Goal: Task Accomplishment & Management: Manage account settings

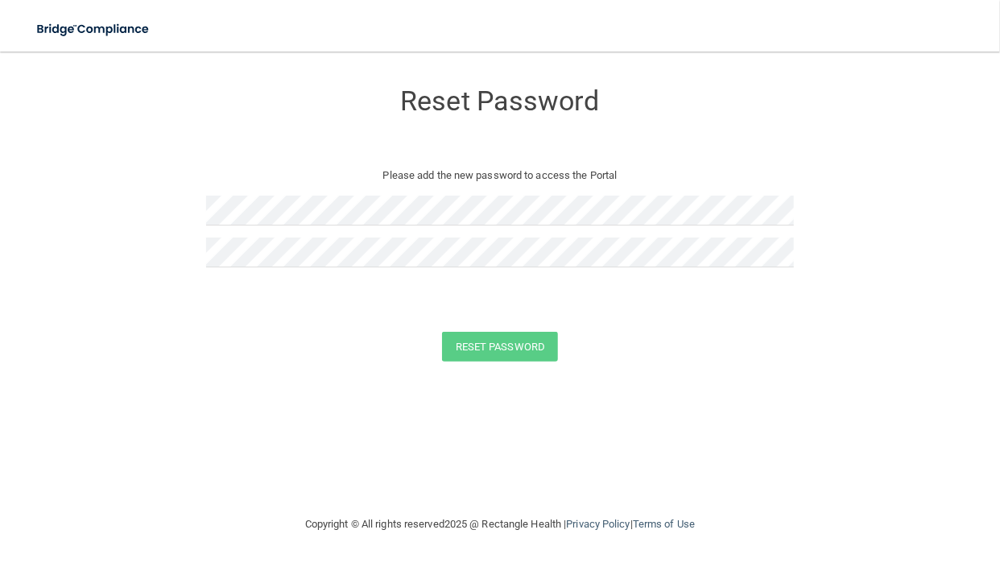
drag, startPoint x: 673, startPoint y: 357, endPoint x: 670, endPoint y: 348, distance: 9.4
click at [673, 357] on div "Reset Password" at bounding box center [500, 347] width 960 height 30
click at [185, 308] on form "Reset Password Please add the new password to access the Portal Reset Password …" at bounding box center [500, 224] width 936 height 313
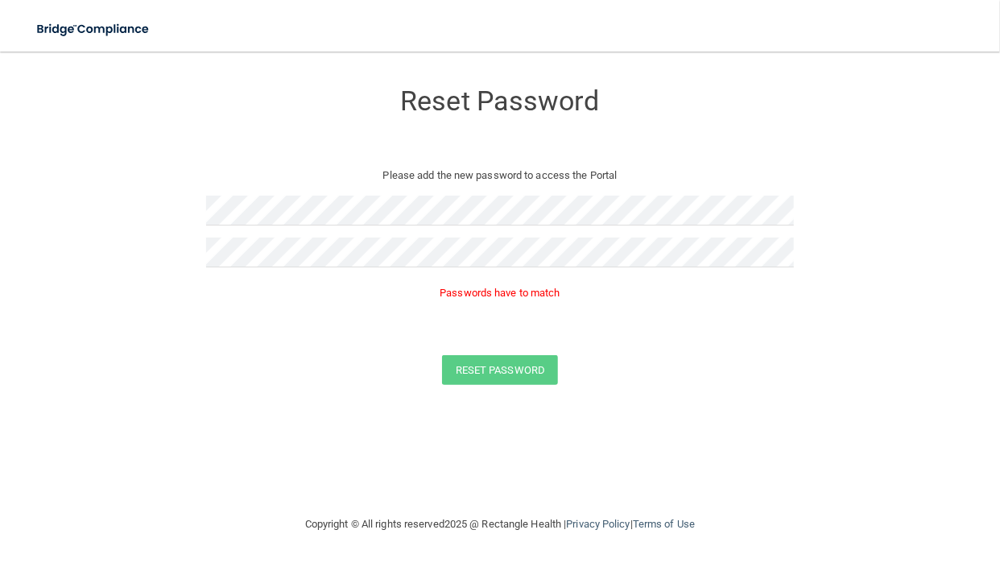
click at [264, 433] on div "Reset Password Please add the new password to access the Portal Passwords have …" at bounding box center [500, 283] width 936 height 431
click at [339, 292] on p "Passwords have to match" at bounding box center [500, 293] width 588 height 19
click at [196, 251] on form "Reset Password Please add the new password to access the Portal Passwords have …" at bounding box center [500, 236] width 936 height 337
click at [199, 207] on form "Reset Password Please add the new password to access the Portal Passwords have …" at bounding box center [500, 236] width 936 height 337
click at [694, 337] on form "Reset Password Please add the new password to access the Portal Passwords have …" at bounding box center [500, 236] width 936 height 337
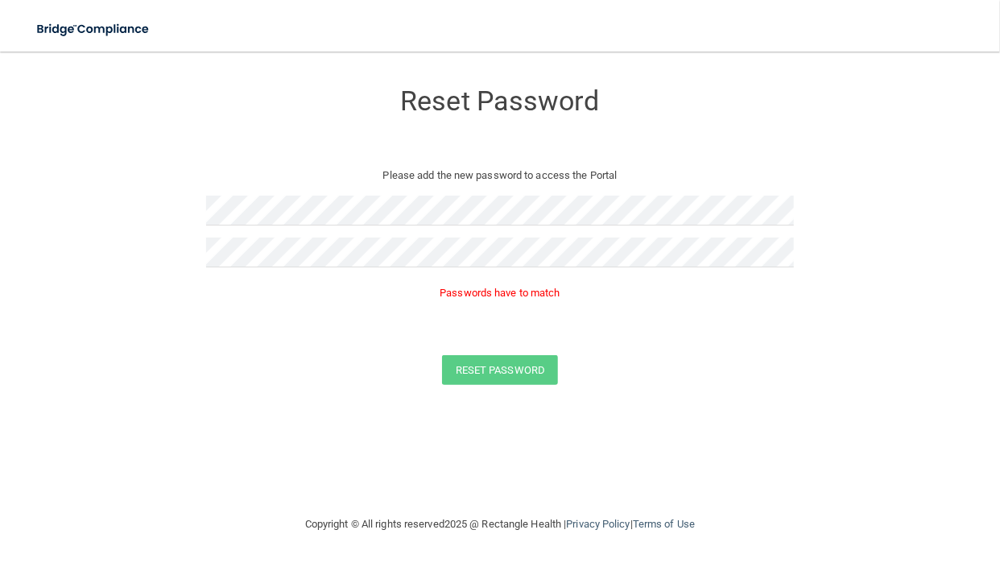
click at [529, 296] on p "Passwords have to match" at bounding box center [500, 293] width 588 height 19
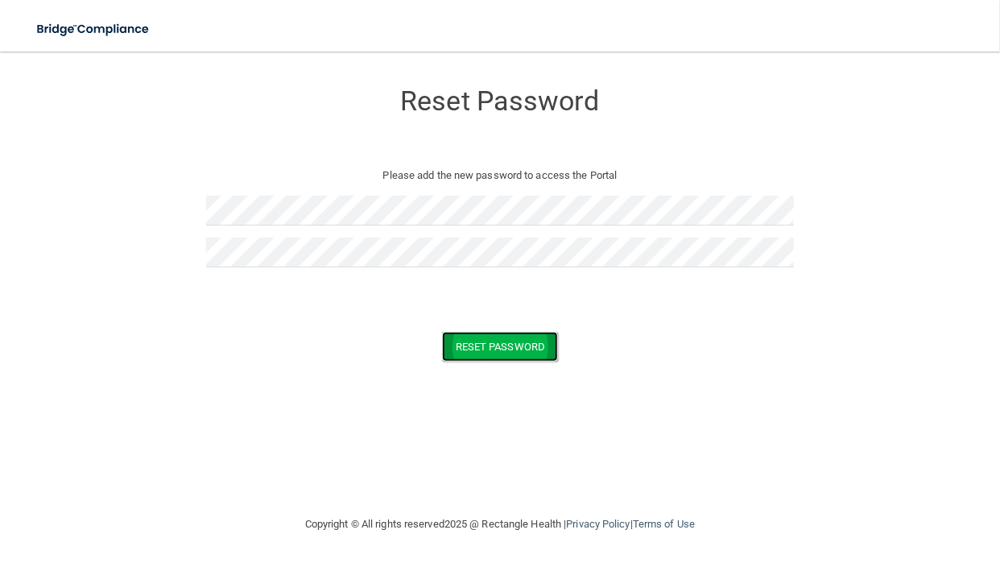
click at [483, 352] on button "Reset Password" at bounding box center [500, 347] width 116 height 30
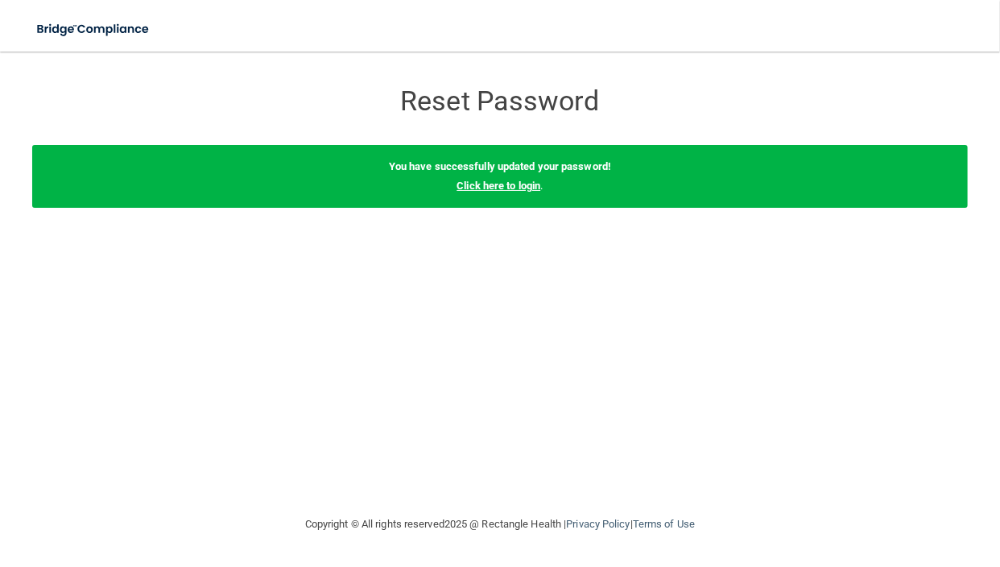
click at [478, 183] on link "Click here to login" at bounding box center [499, 186] width 84 height 12
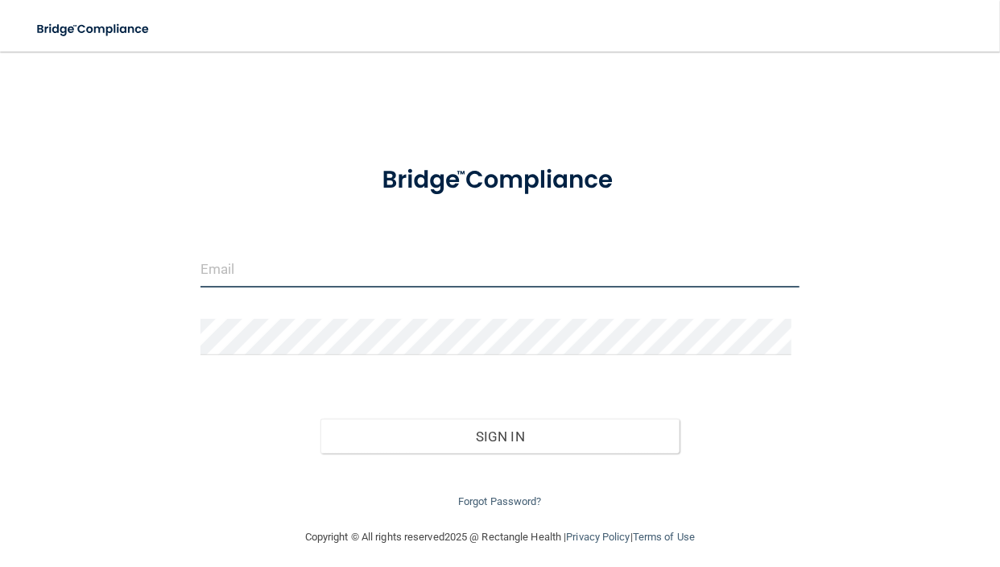
type input "[EMAIL_ADDRESS][DOMAIN_NAME]"
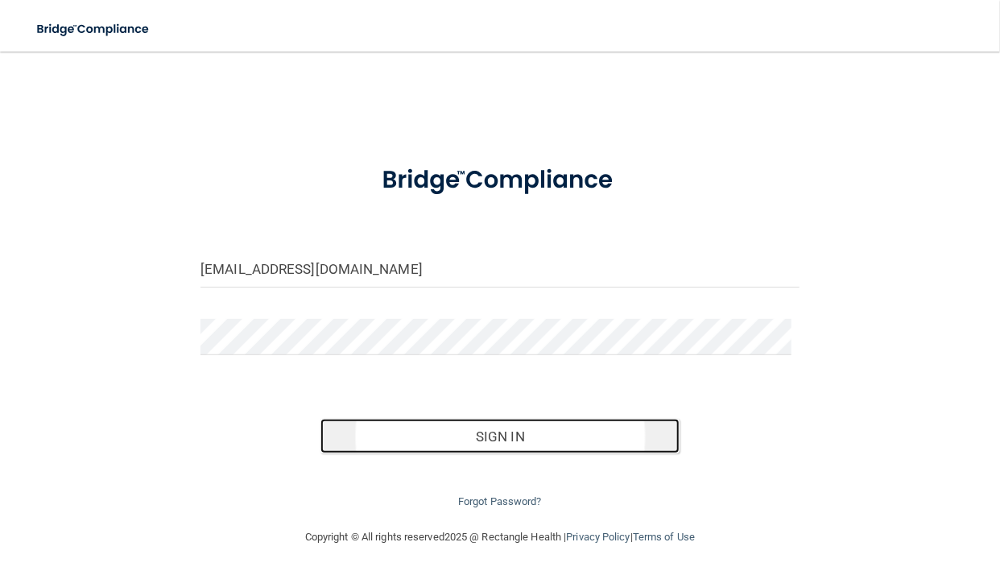
click at [507, 441] on button "Sign In" at bounding box center [500, 436] width 359 height 35
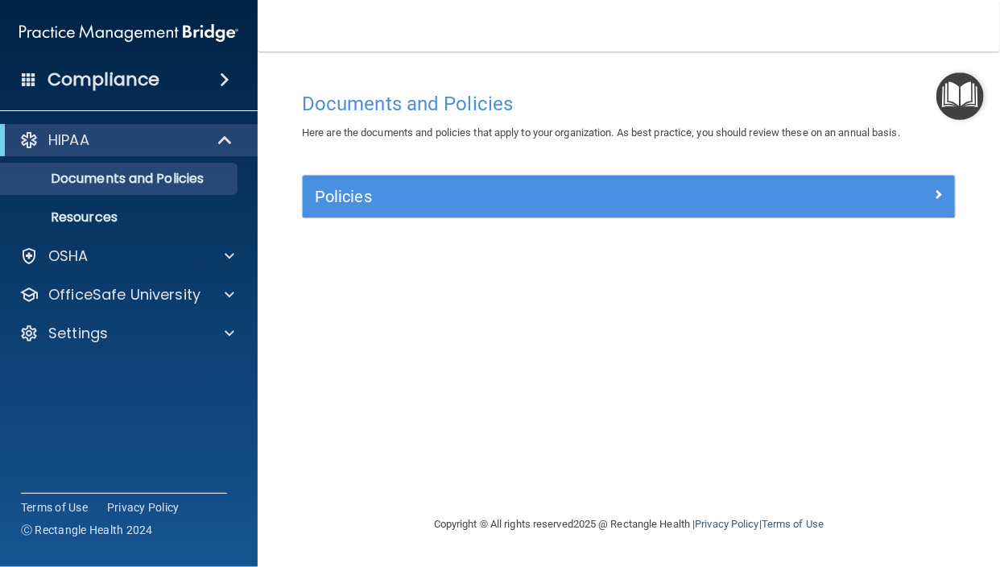
click at [220, 78] on span at bounding box center [225, 79] width 10 height 19
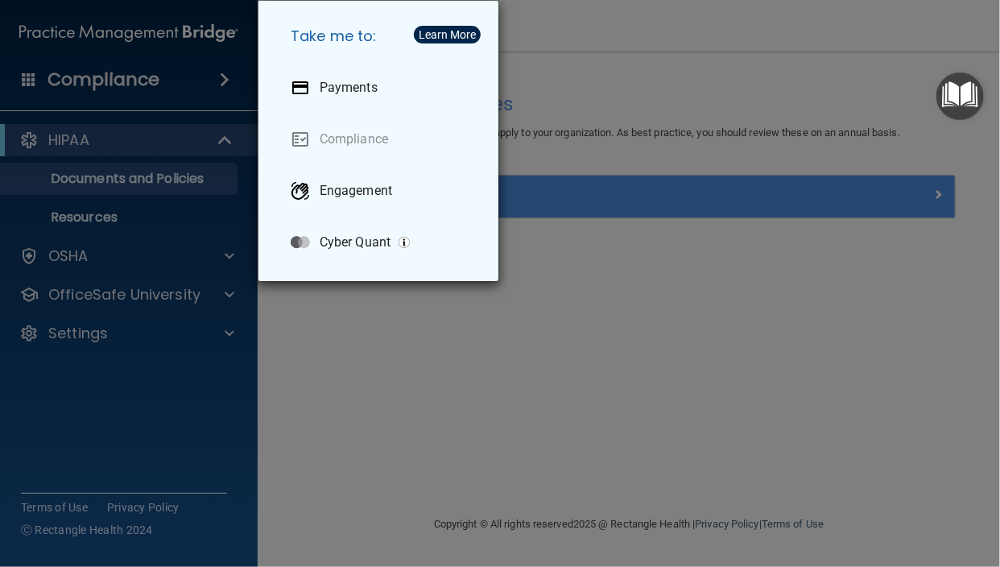
drag, startPoint x: 392, startPoint y: 357, endPoint x: 371, endPoint y: 345, distance: 24.9
click at [394, 357] on div "Take me to: Payments Compliance Engagement Cyber Quant" at bounding box center [500, 283] width 1000 height 567
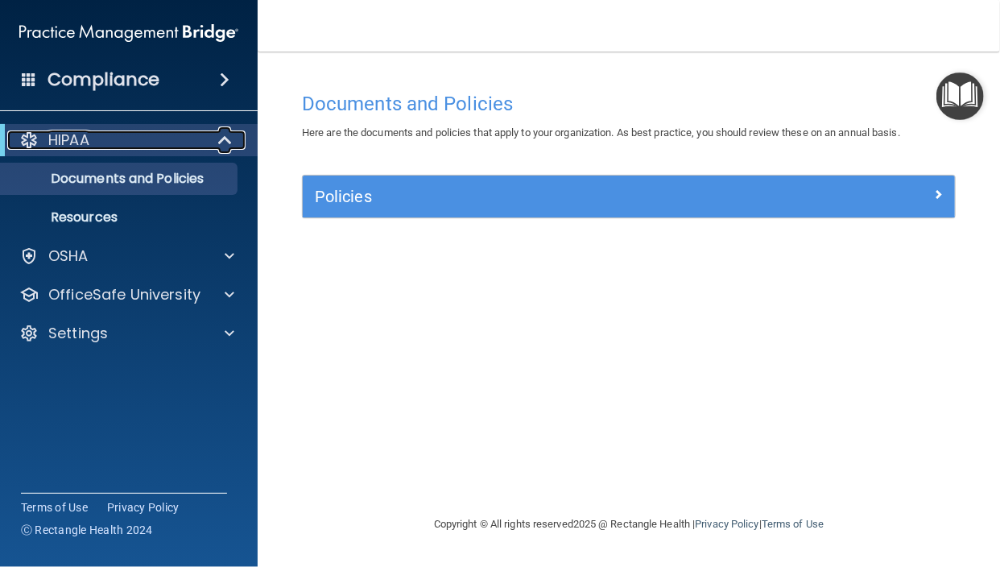
click at [229, 144] on span at bounding box center [227, 139] width 14 height 19
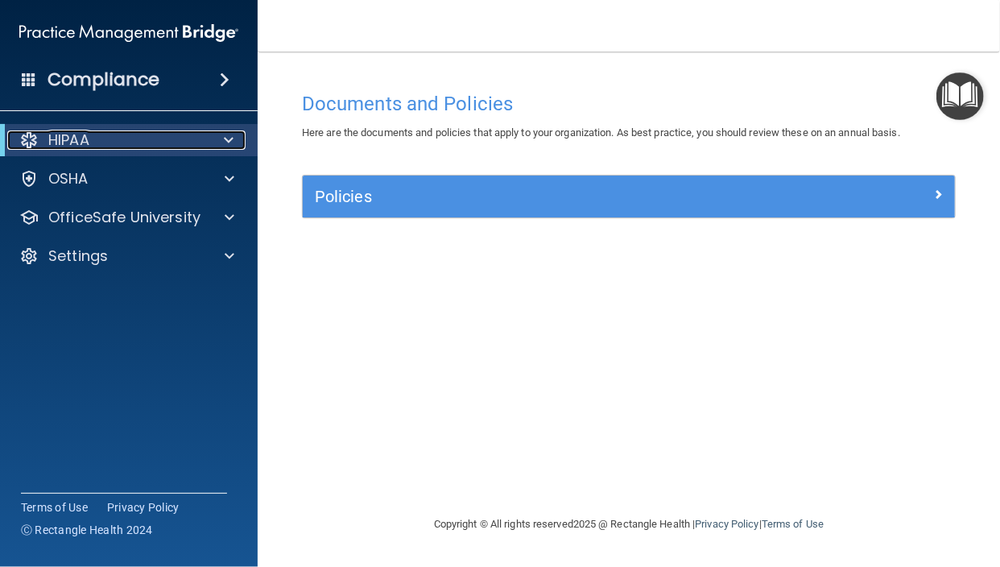
click at [229, 144] on span at bounding box center [229, 139] width 10 height 19
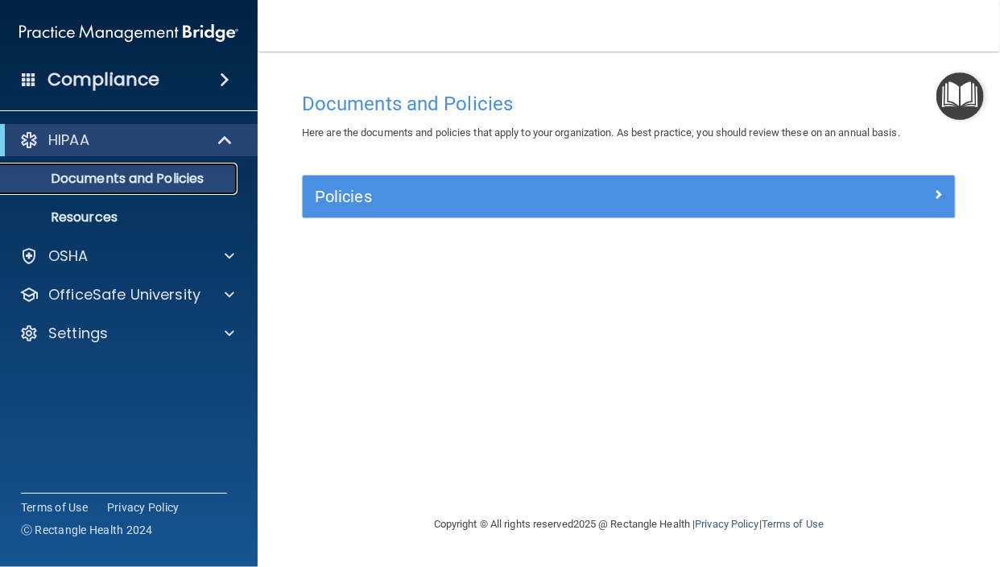
click at [145, 167] on link "Documents and Policies" at bounding box center [111, 179] width 254 height 32
click at [72, 180] on p "Documents and Policies" at bounding box center [120, 179] width 220 height 16
click at [29, 80] on span at bounding box center [29, 79] width 14 height 14
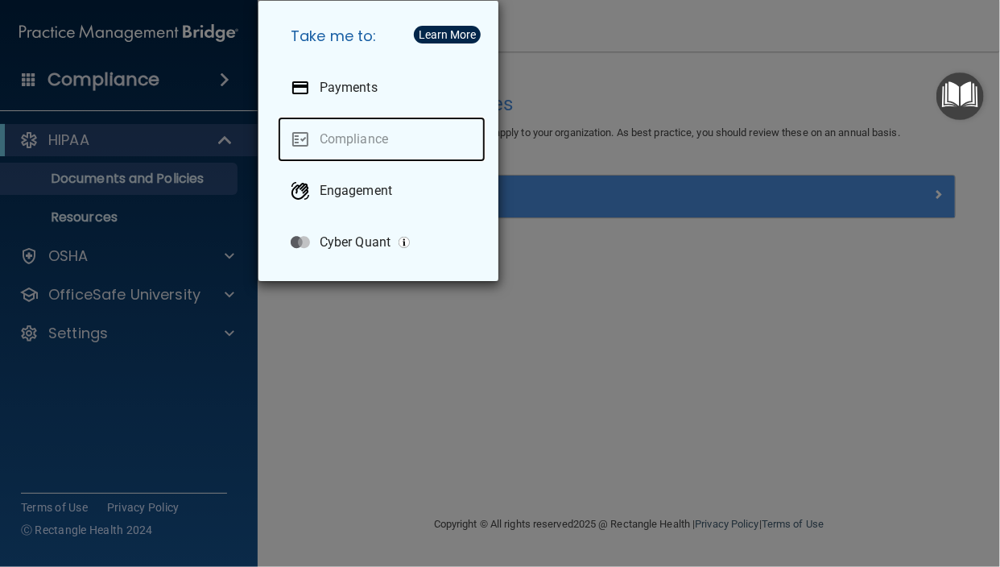
click at [333, 139] on link "Compliance" at bounding box center [382, 139] width 208 height 45
click at [359, 342] on div "Take me to: Payments Compliance Engagement Cyber Quant" at bounding box center [500, 283] width 1000 height 567
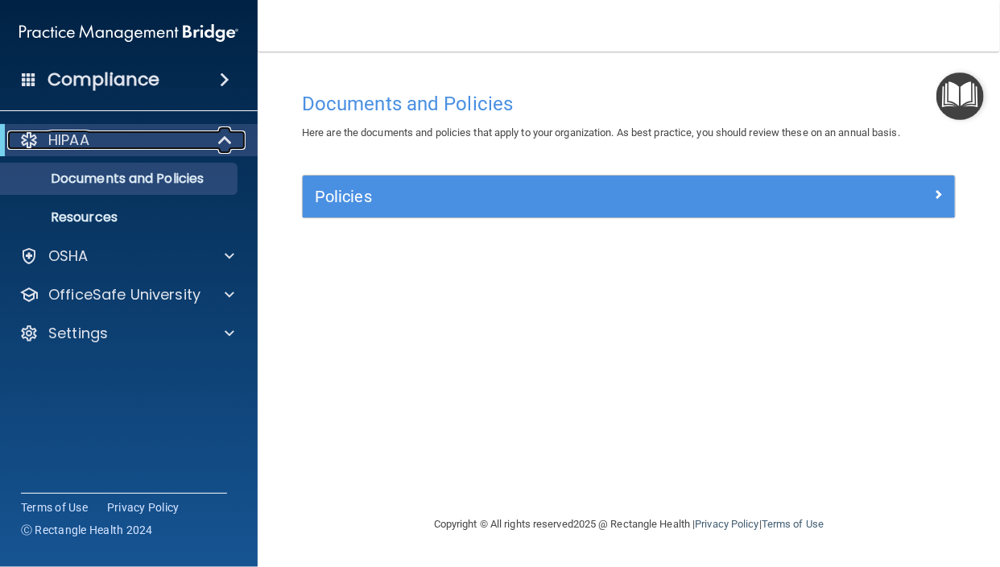
click at [68, 144] on p "HIPAA" at bounding box center [68, 139] width 41 height 19
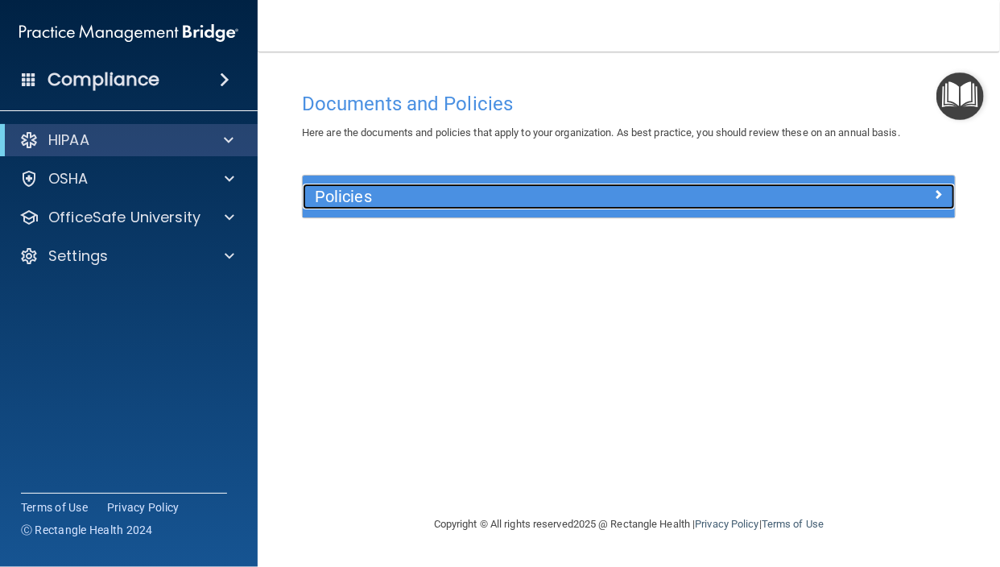
click at [936, 193] on span at bounding box center [939, 193] width 10 height 19
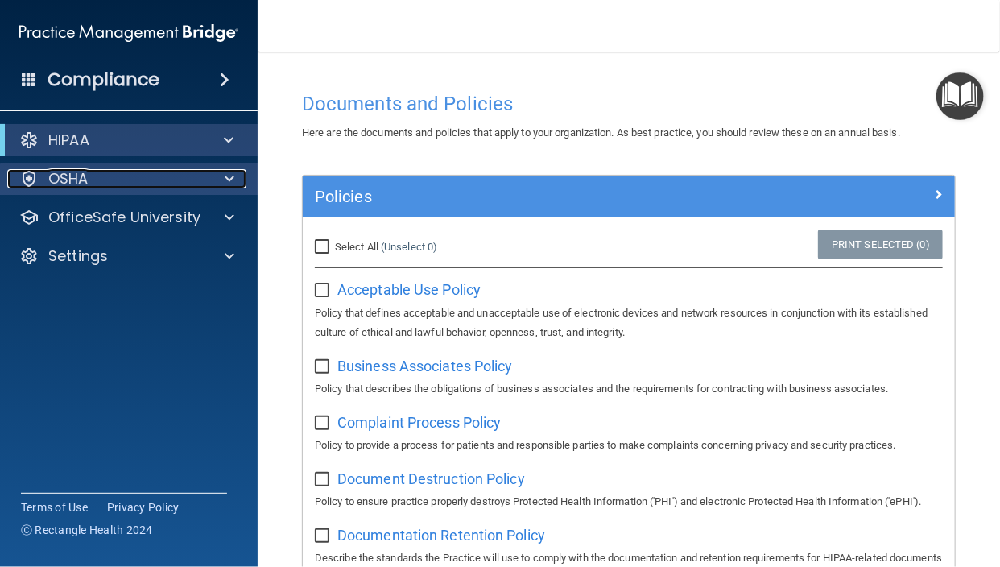
click at [74, 177] on p "OSHA" at bounding box center [68, 178] width 40 height 19
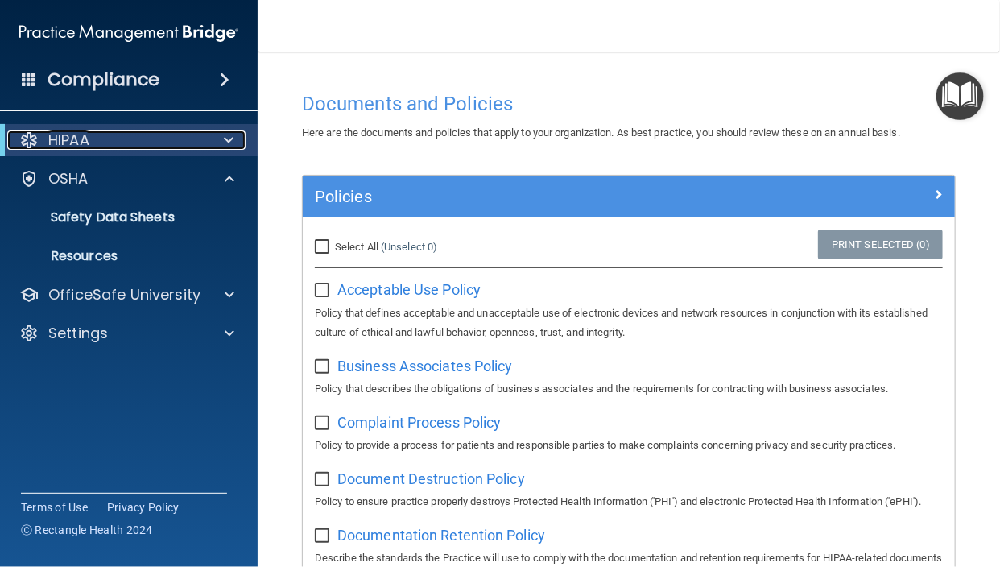
click at [71, 143] on p "HIPAA" at bounding box center [68, 139] width 41 height 19
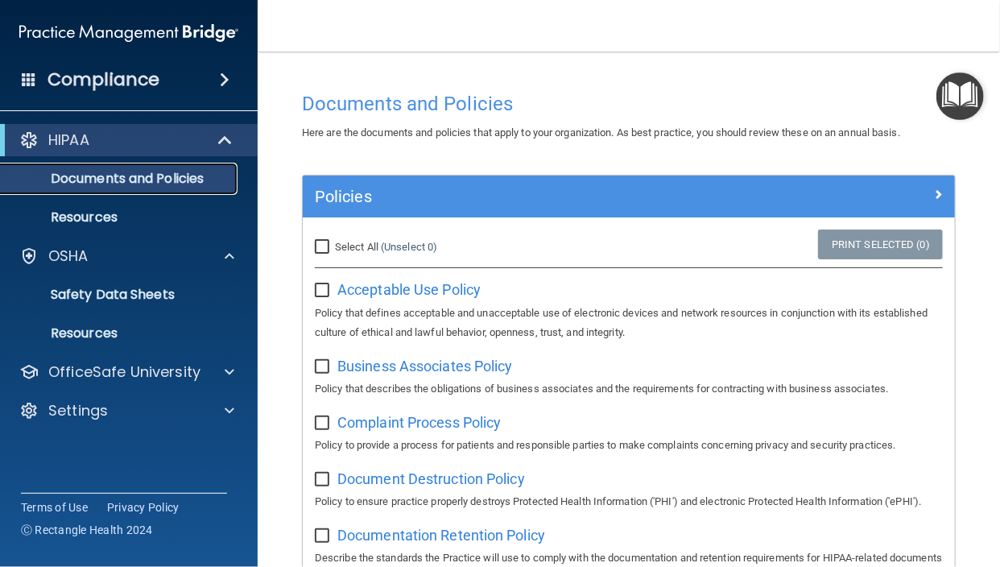
click at [76, 176] on p "Documents and Policies" at bounding box center [120, 179] width 220 height 16
click at [81, 212] on p "Resources" at bounding box center [120, 217] width 220 height 16
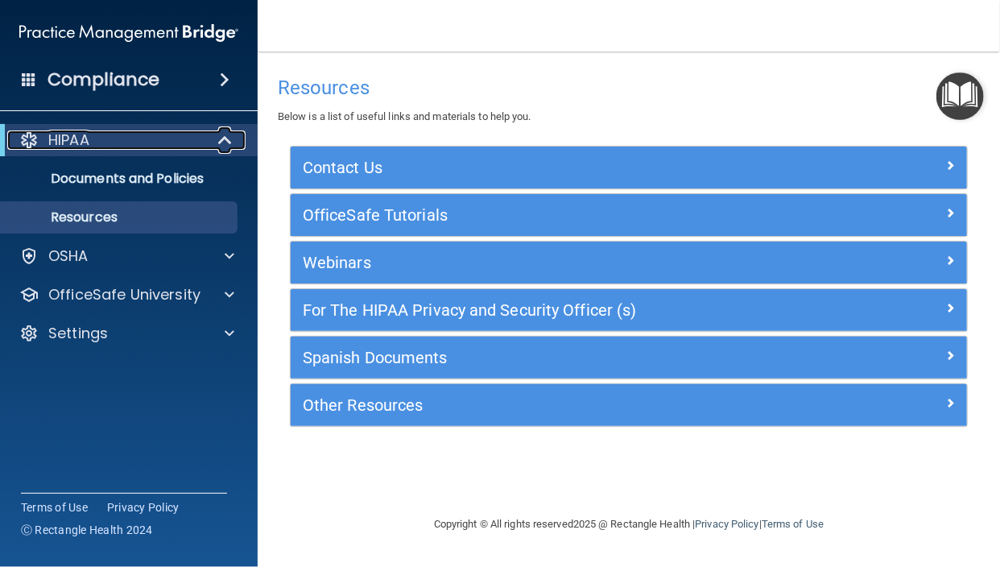
click at [68, 138] on p "HIPAA" at bounding box center [68, 139] width 41 height 19
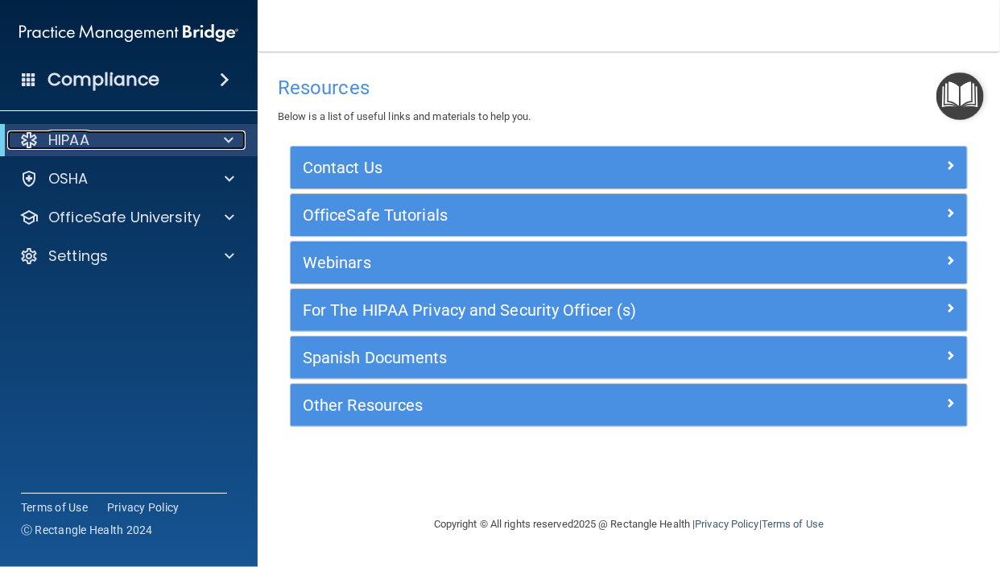
click at [161, 141] on div "HIPAA" at bounding box center [106, 139] width 199 height 19
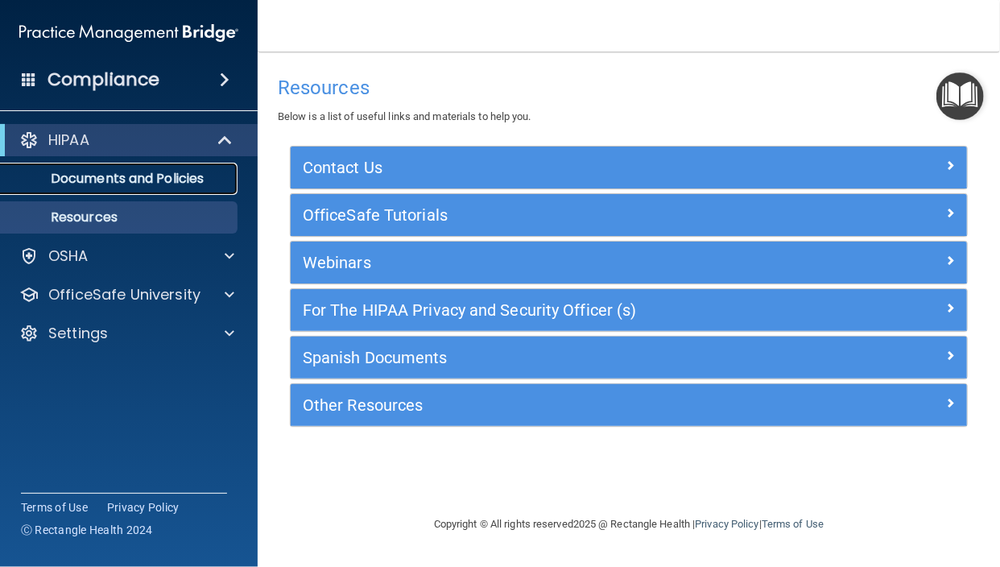
click at [142, 180] on p "Documents and Policies" at bounding box center [120, 179] width 220 height 16
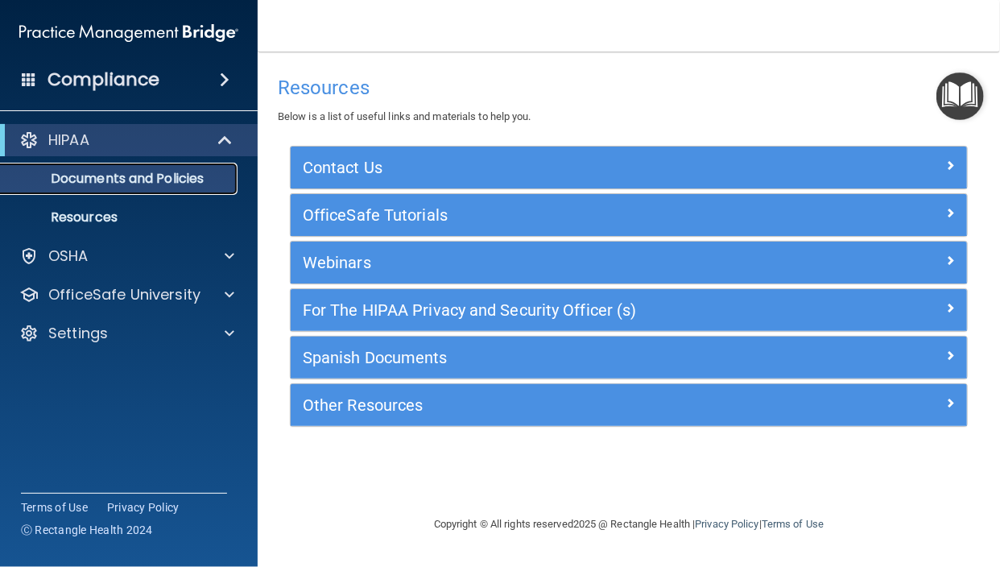
click at [142, 180] on p "Documents and Policies" at bounding box center [120, 179] width 220 height 16
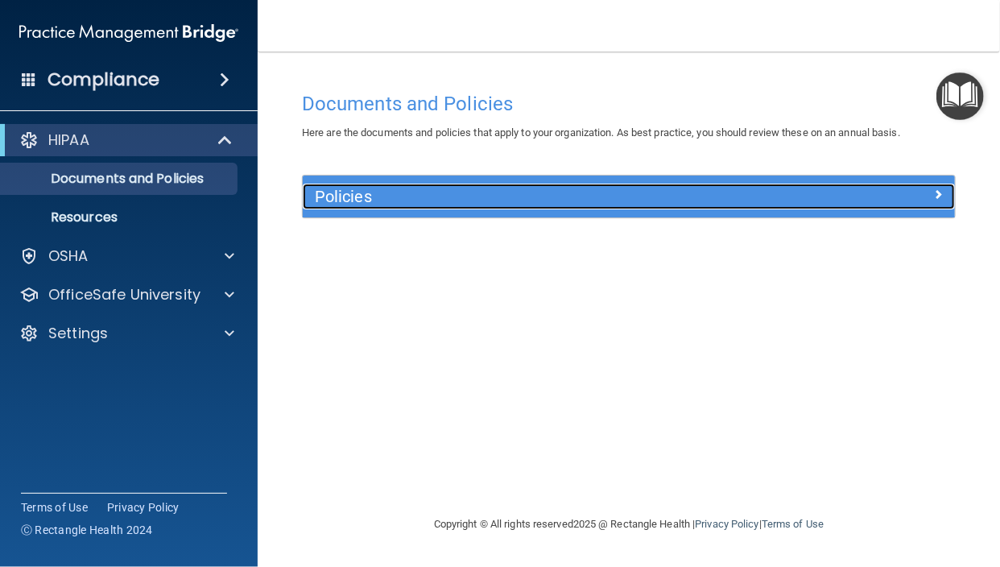
click at [934, 189] on span at bounding box center [939, 193] width 10 height 19
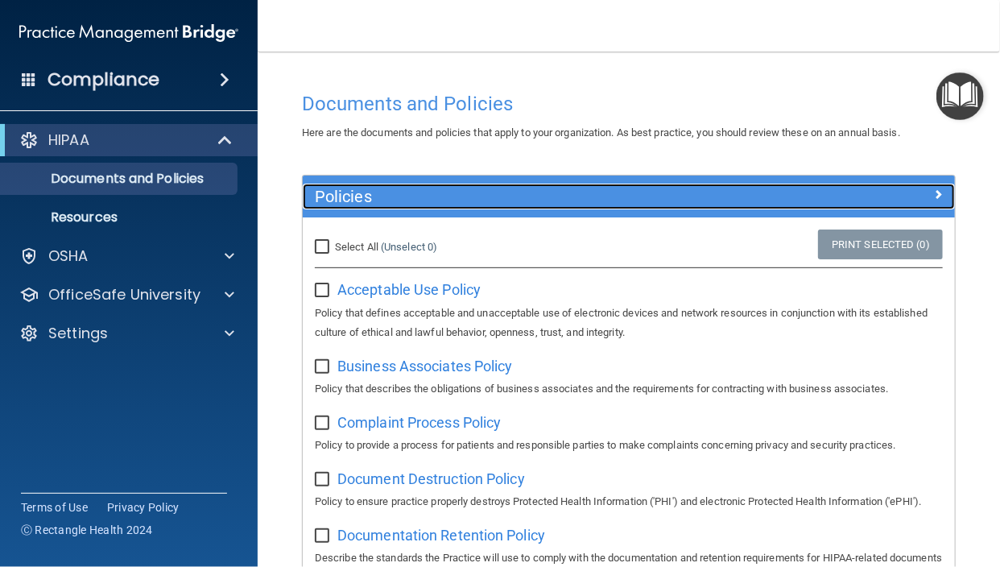
scroll to position [81, 0]
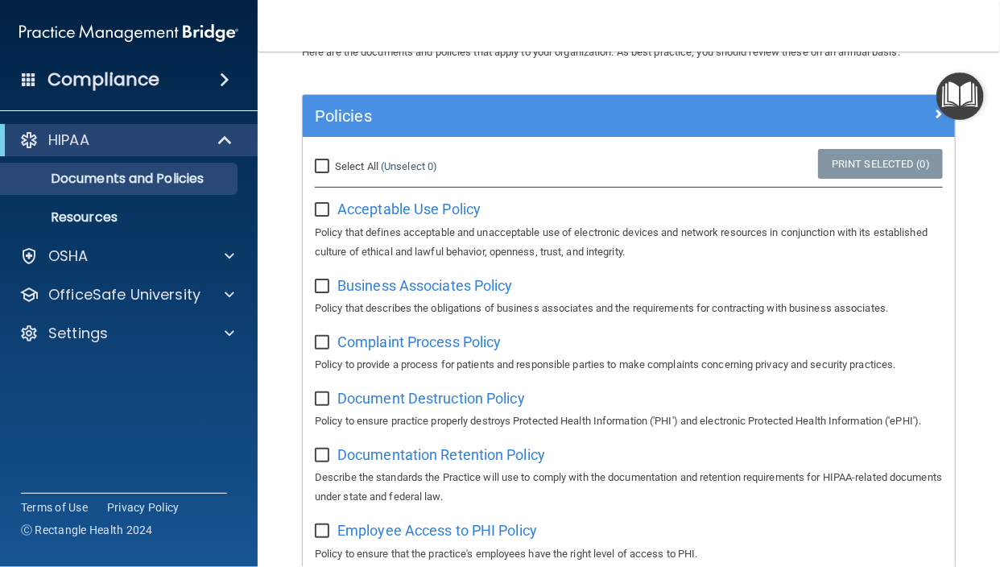
click at [325, 164] on input "Select All (Unselect 0) Unselect All" at bounding box center [324, 166] width 19 height 13
checkbox input "true"
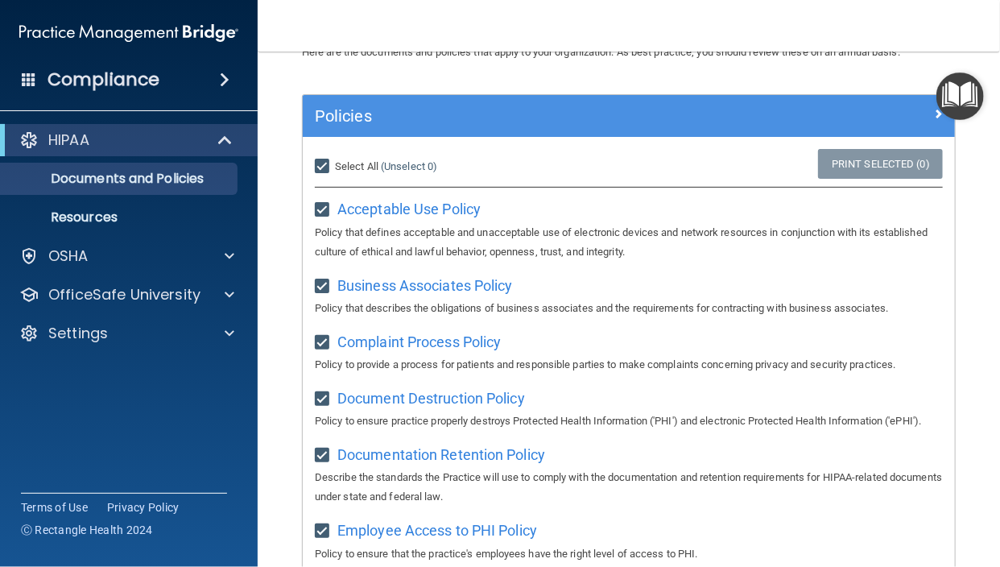
checkbox input "true"
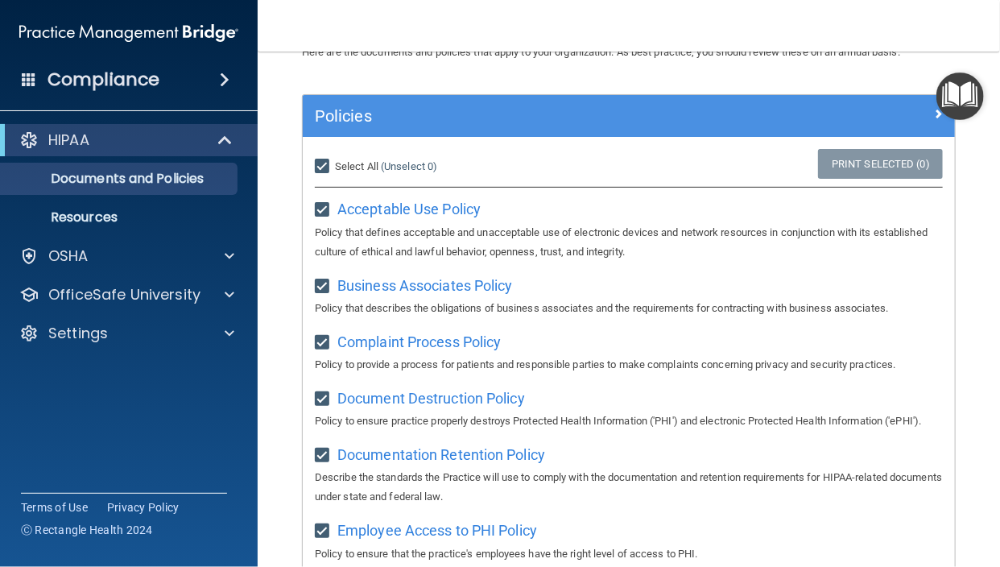
checkbox input "true"
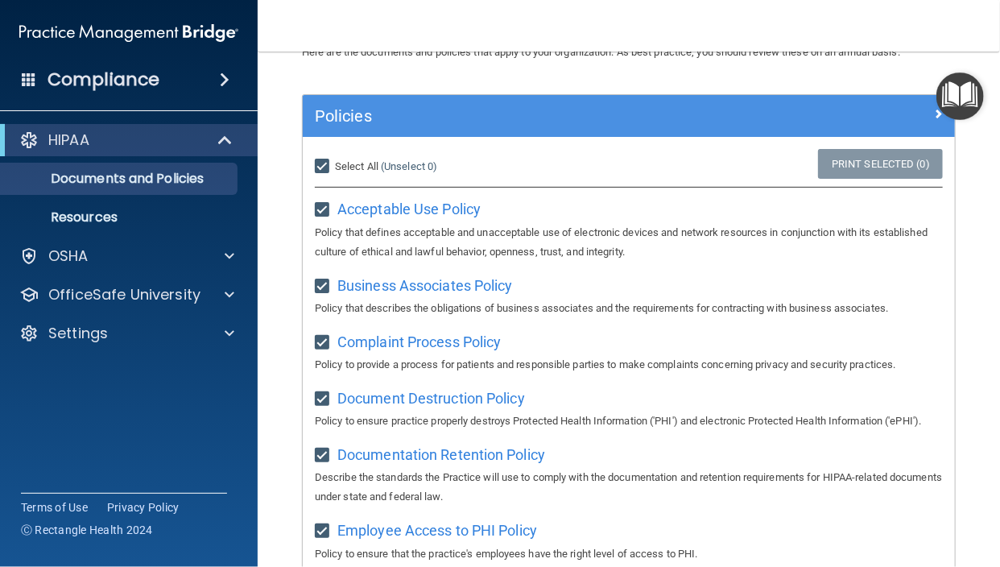
checkbox input "true"
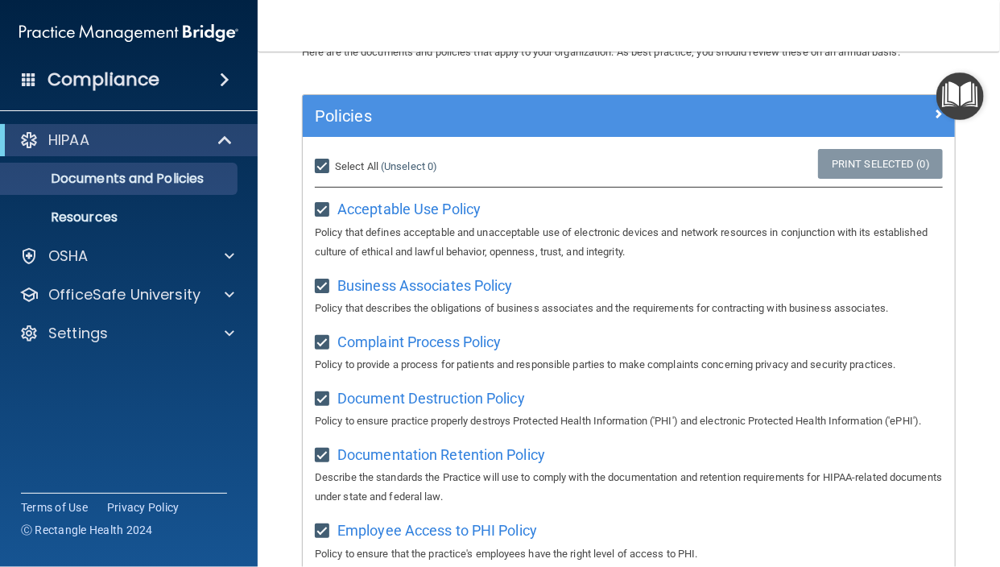
checkbox input "true"
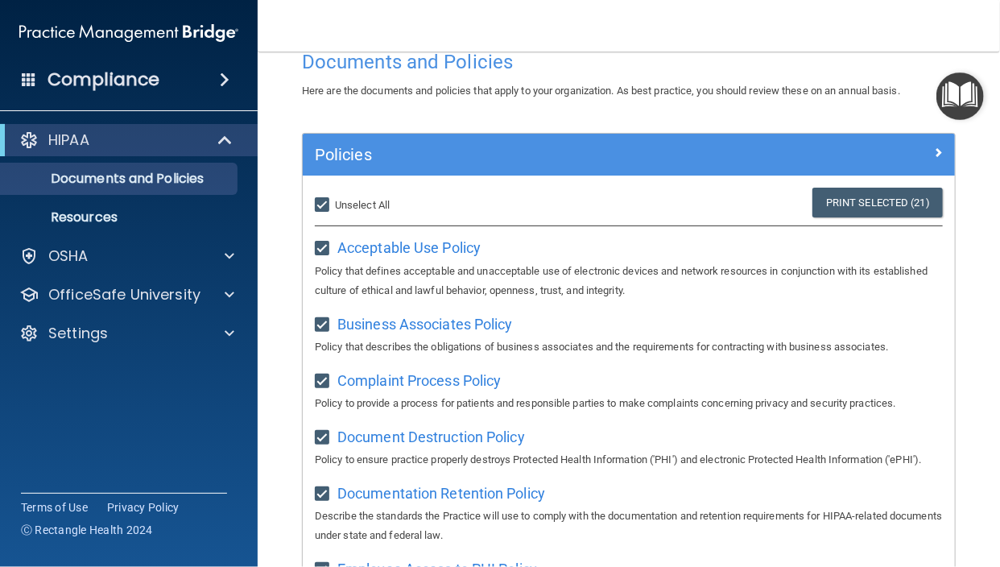
scroll to position [0, 0]
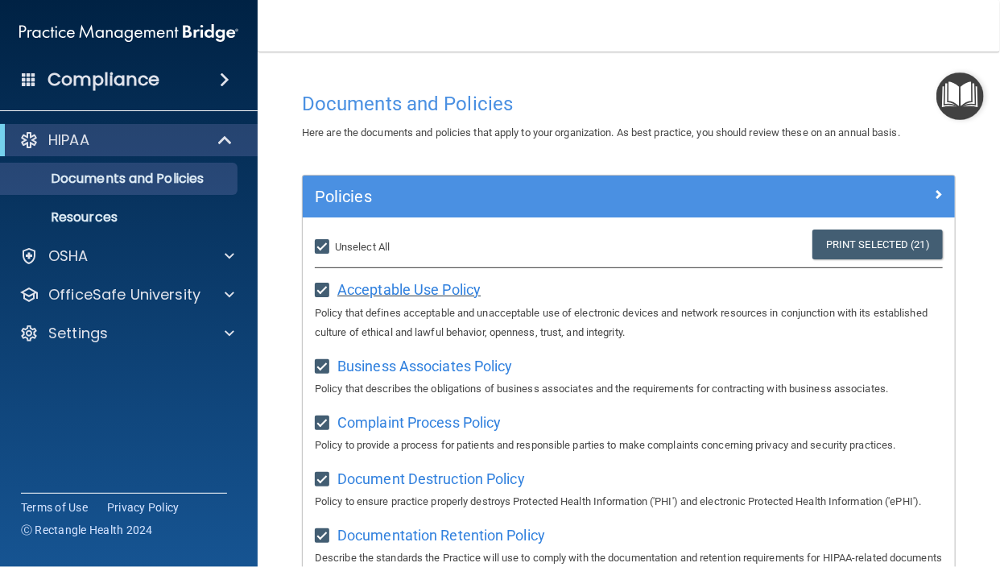
click at [396, 289] on span "Acceptable Use Policy" at bounding box center [409, 289] width 143 height 17
click at [26, 72] on span at bounding box center [29, 79] width 14 height 14
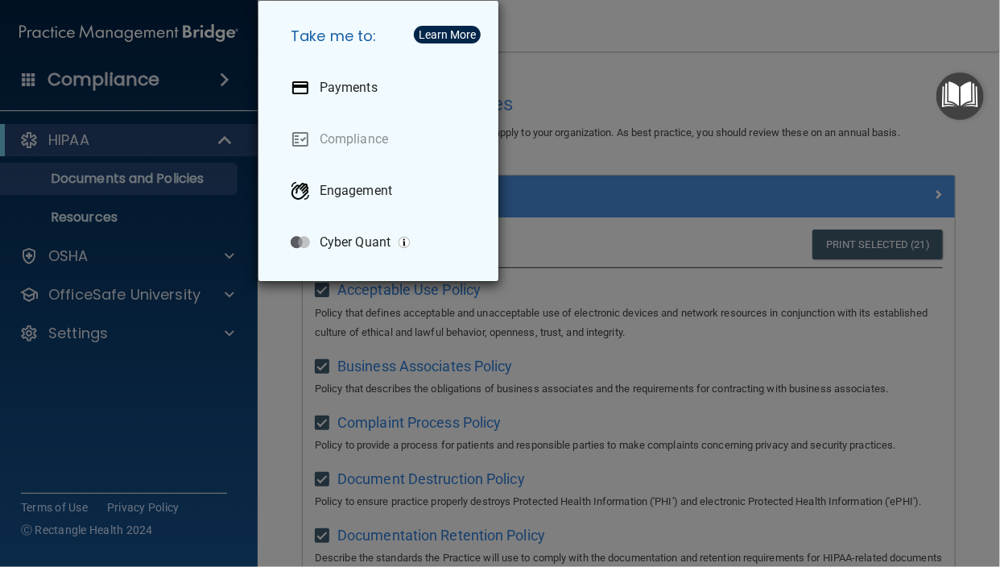
click at [26, 72] on div "Take me to: Payments Compliance Engagement Cyber Quant" at bounding box center [500, 283] width 1000 height 567
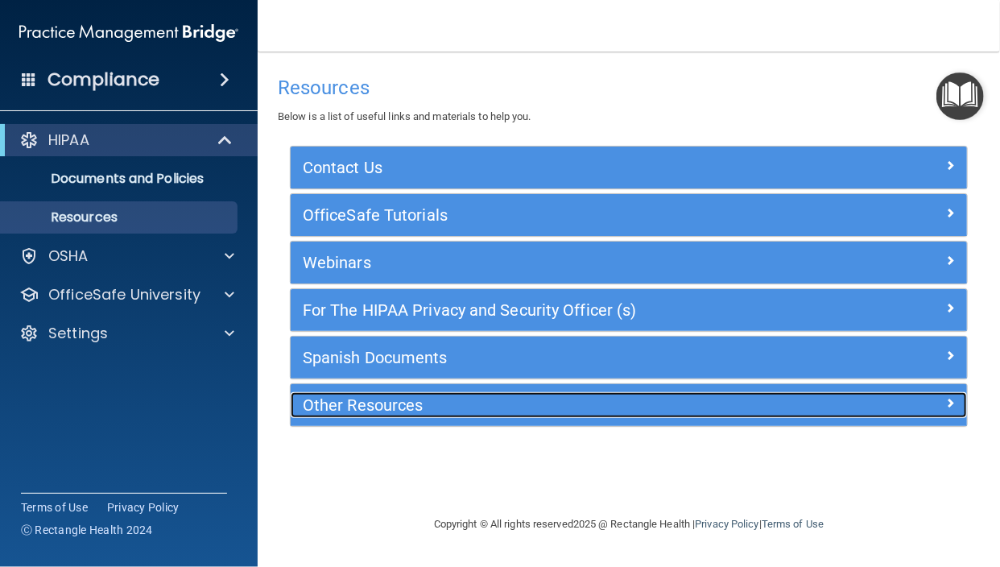
click at [392, 403] on h5 "Other Resources" at bounding box center [544, 405] width 483 height 18
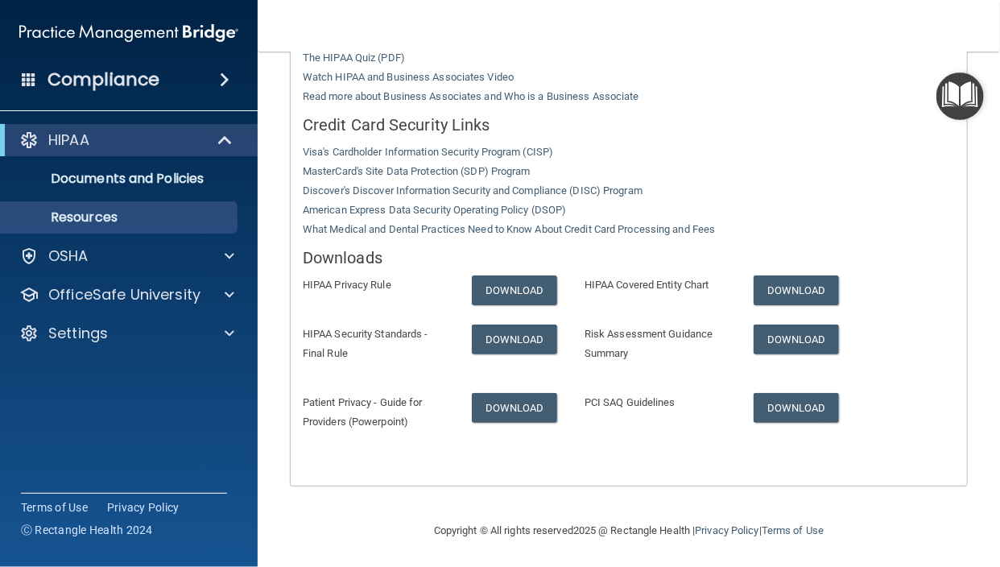
scroll to position [235, 0]
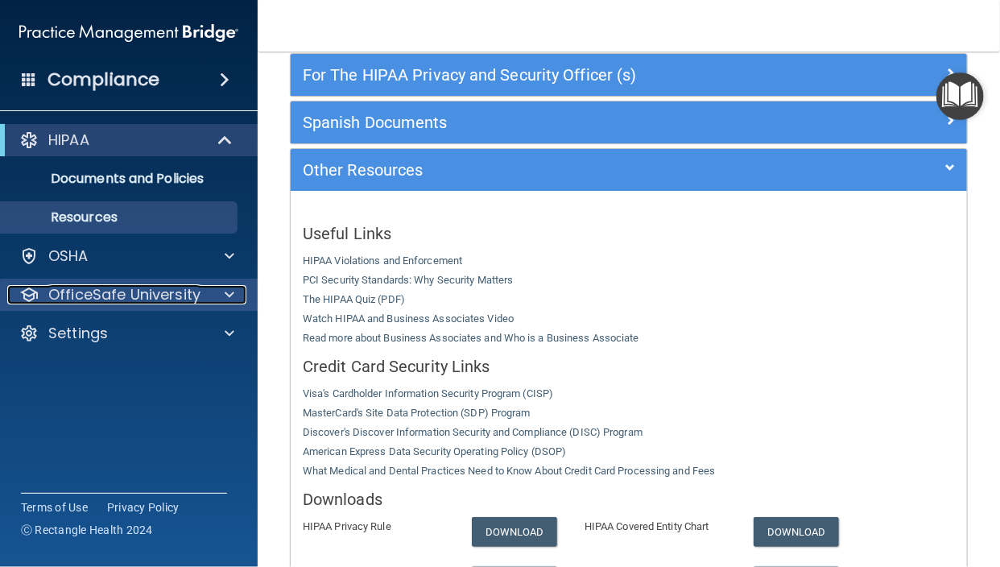
click at [171, 300] on p "OfficeSafe University" at bounding box center [124, 294] width 152 height 19
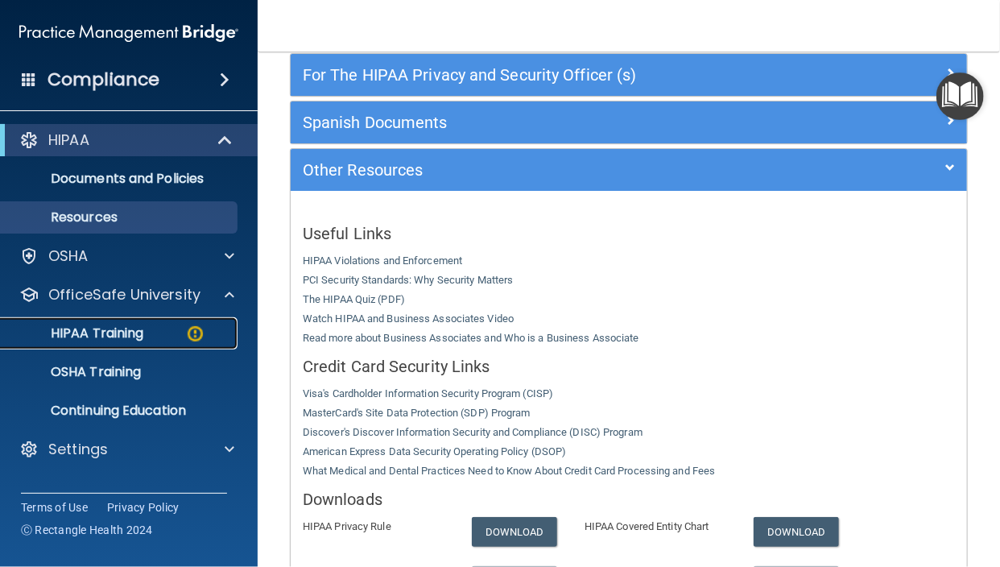
click at [110, 332] on p "HIPAA Training" at bounding box center [76, 333] width 133 height 16
